Goal: Information Seeking & Learning: Learn about a topic

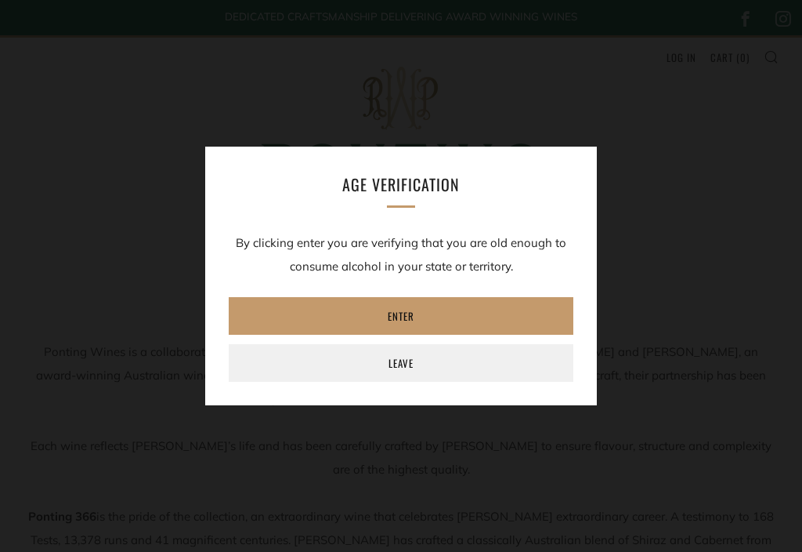
click at [430, 313] on link "Enter" at bounding box center [401, 316] width 345 height 38
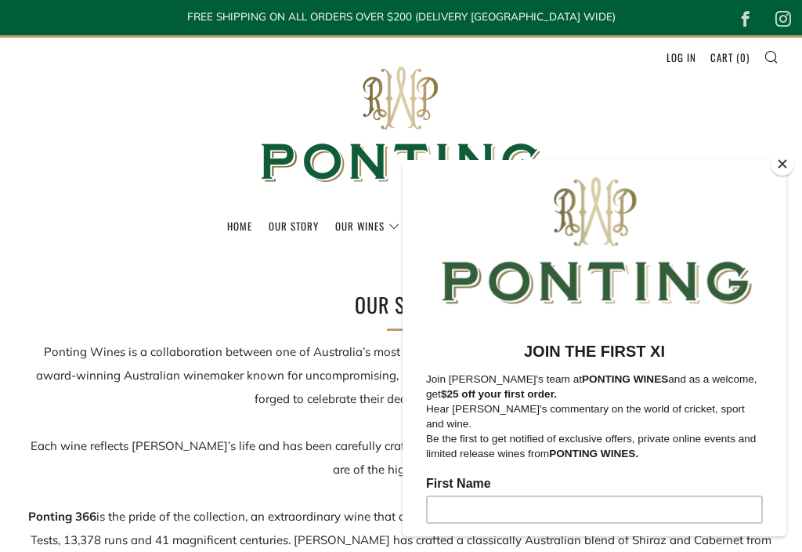
click at [784, 168] on button "Close" at bounding box center [783, 164] width 24 height 24
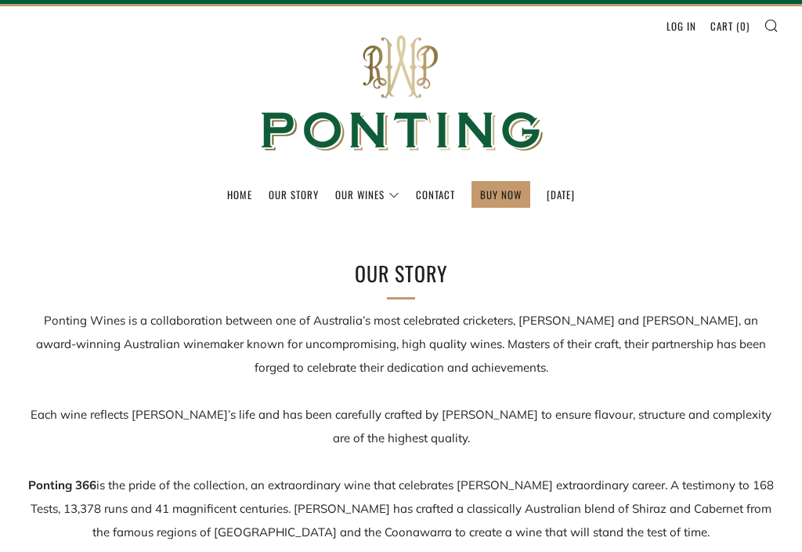
scroll to position [29, 0]
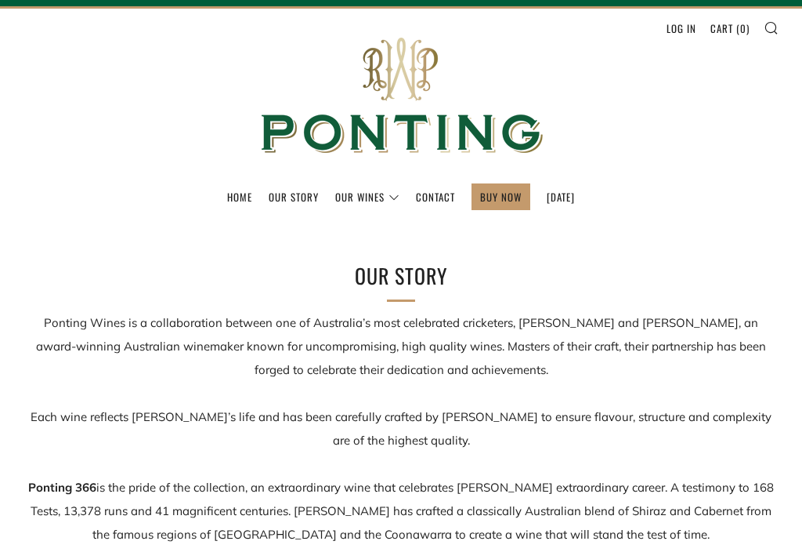
click at [349, 203] on link "Our Wines" at bounding box center [367, 196] width 64 height 25
click at [0, 0] on link "News & Reviews" at bounding box center [0, 0] width 0 height 0
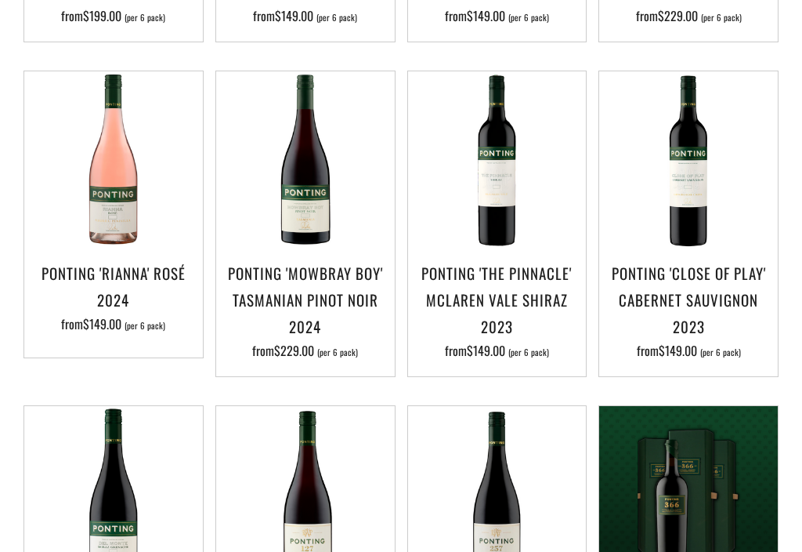
scroll to position [647, 0]
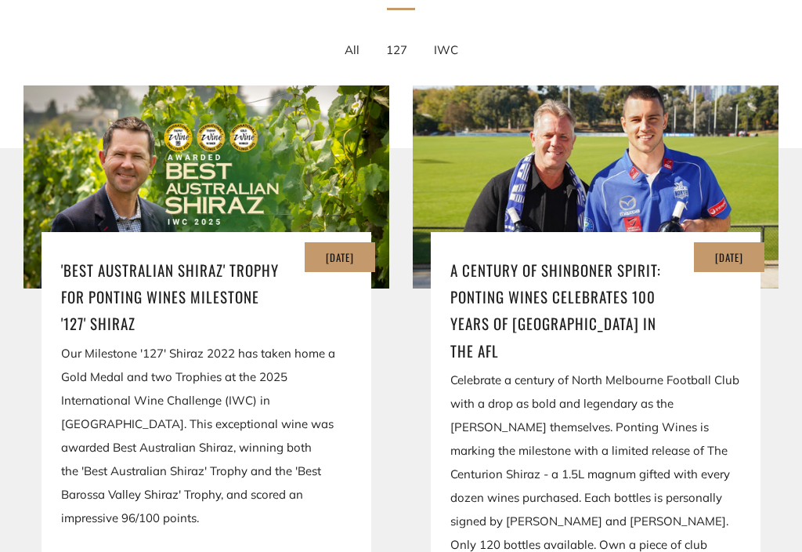
scroll to position [306, 0]
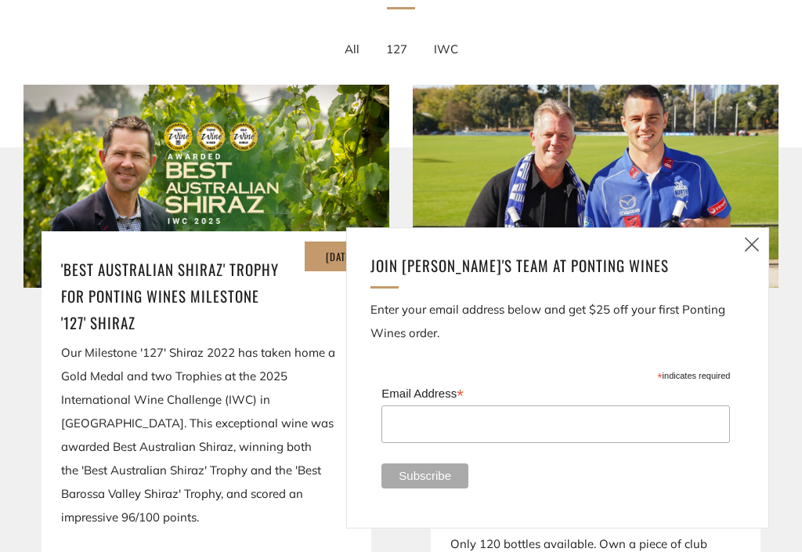
click at [758, 254] on icon at bounding box center [752, 244] width 19 height 20
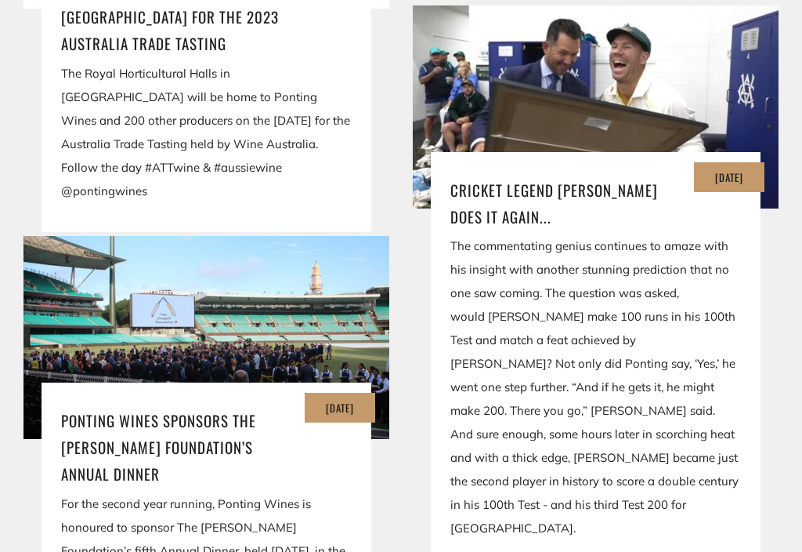
scroll to position [1416, 0]
